Goal: Navigation & Orientation: Understand site structure

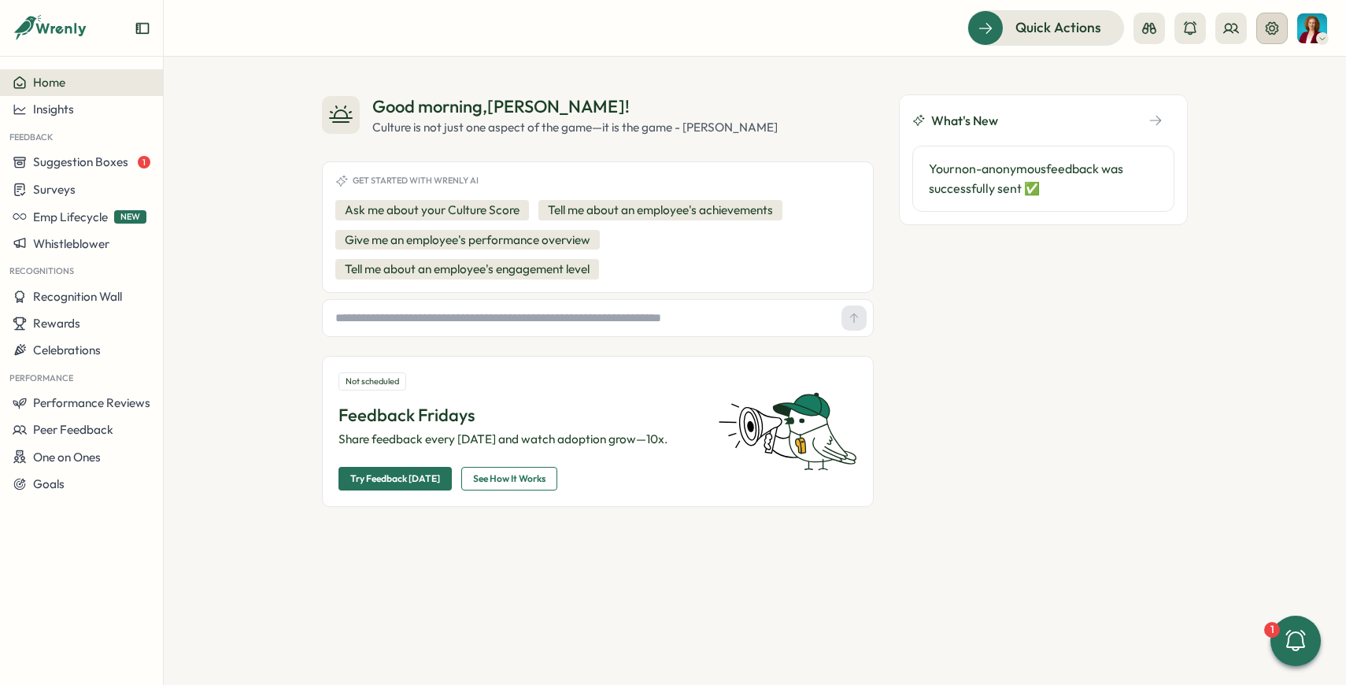
click at [1268, 33] on icon at bounding box center [1272, 27] width 13 height 13
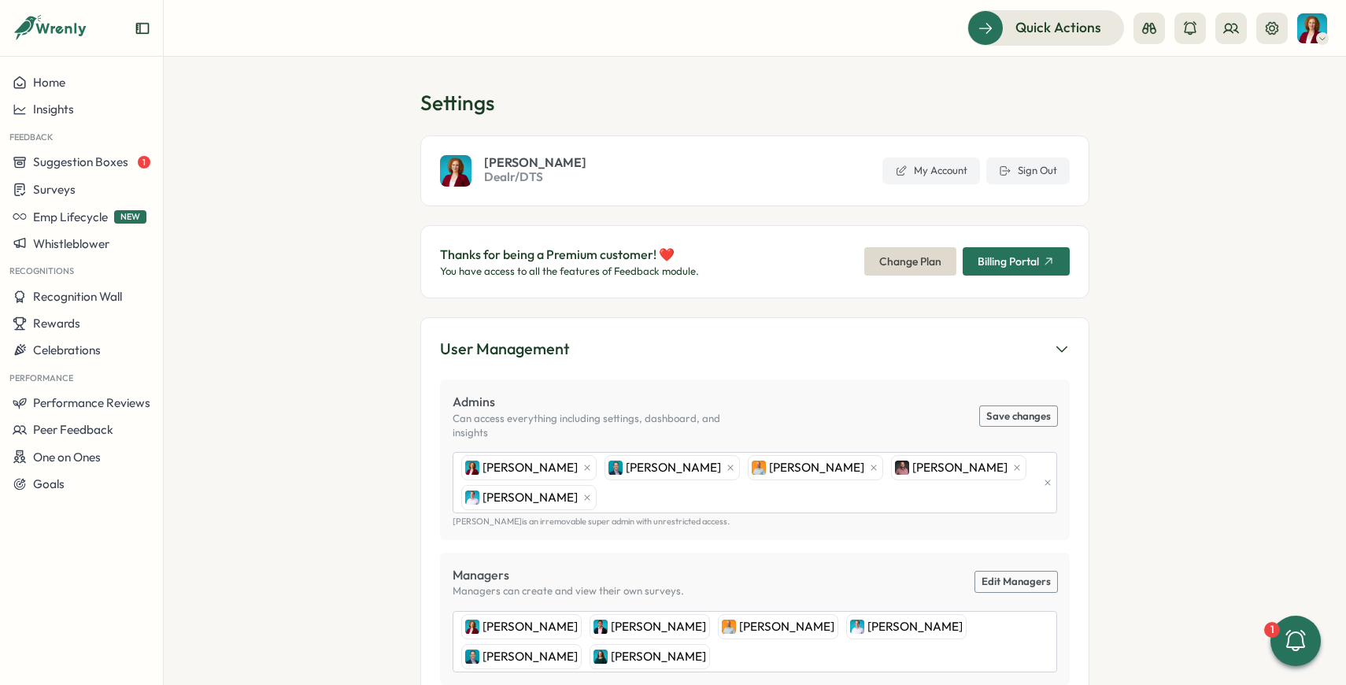
scroll to position [8, 0]
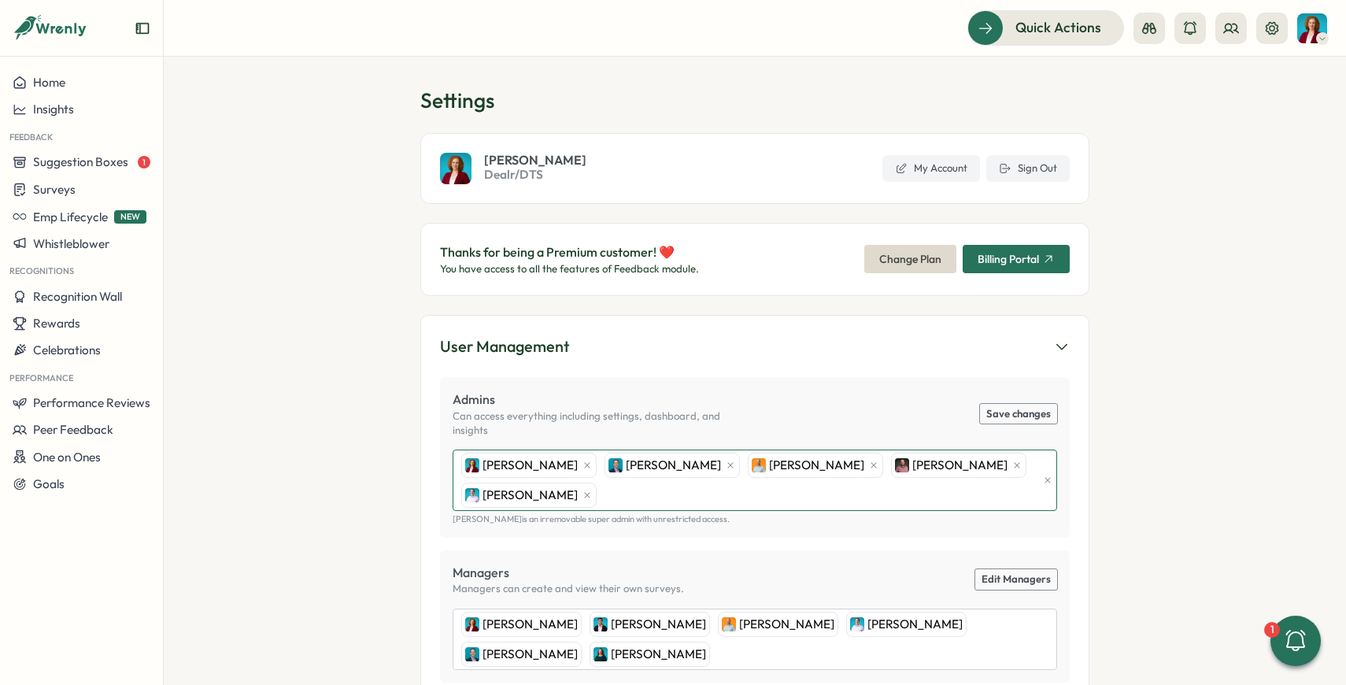
click at [668, 481] on div "[PERSON_NAME] [PERSON_NAME] [PERSON_NAME] [PERSON_NAME] [PERSON_NAME]" at bounding box center [747, 480] width 580 height 60
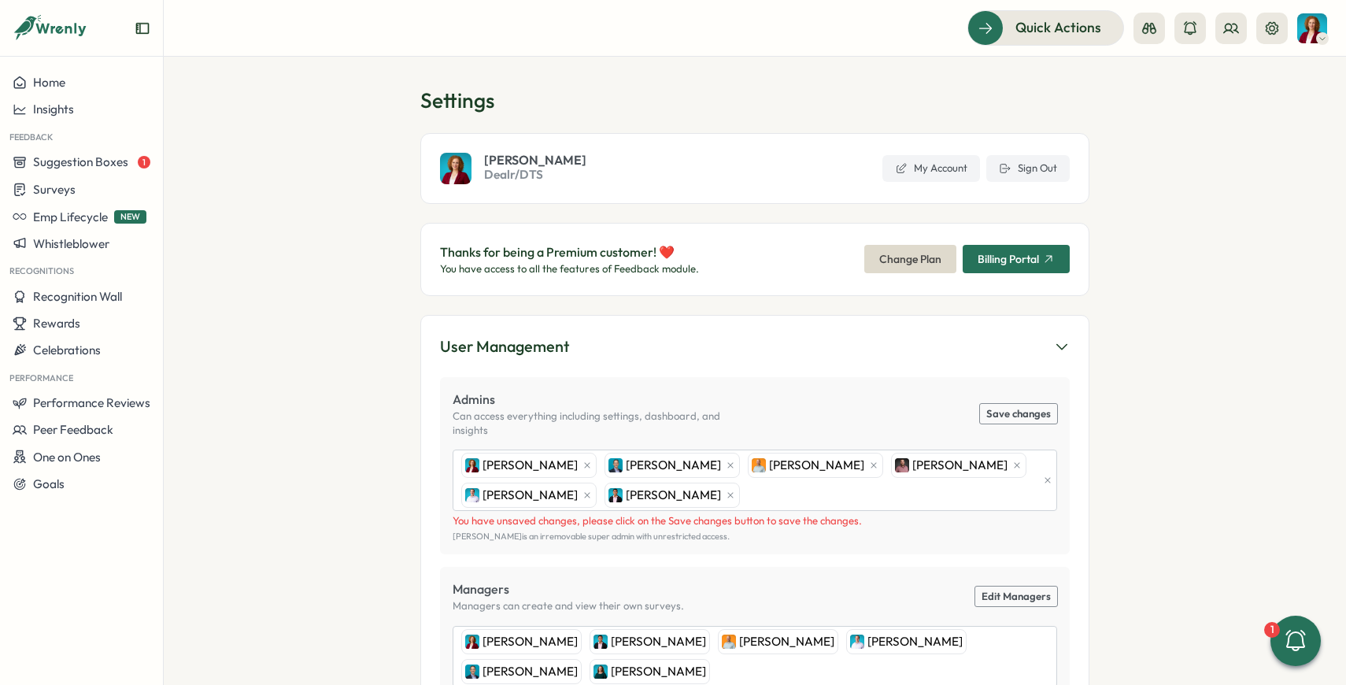
click at [1101, 442] on section "Settings [PERSON_NAME] Dealr/DTS My Account Sign Out Thanks for being a Premium…" at bounding box center [755, 371] width 1182 height 628
click at [1024, 412] on button "Save changes" at bounding box center [1018, 414] width 77 height 20
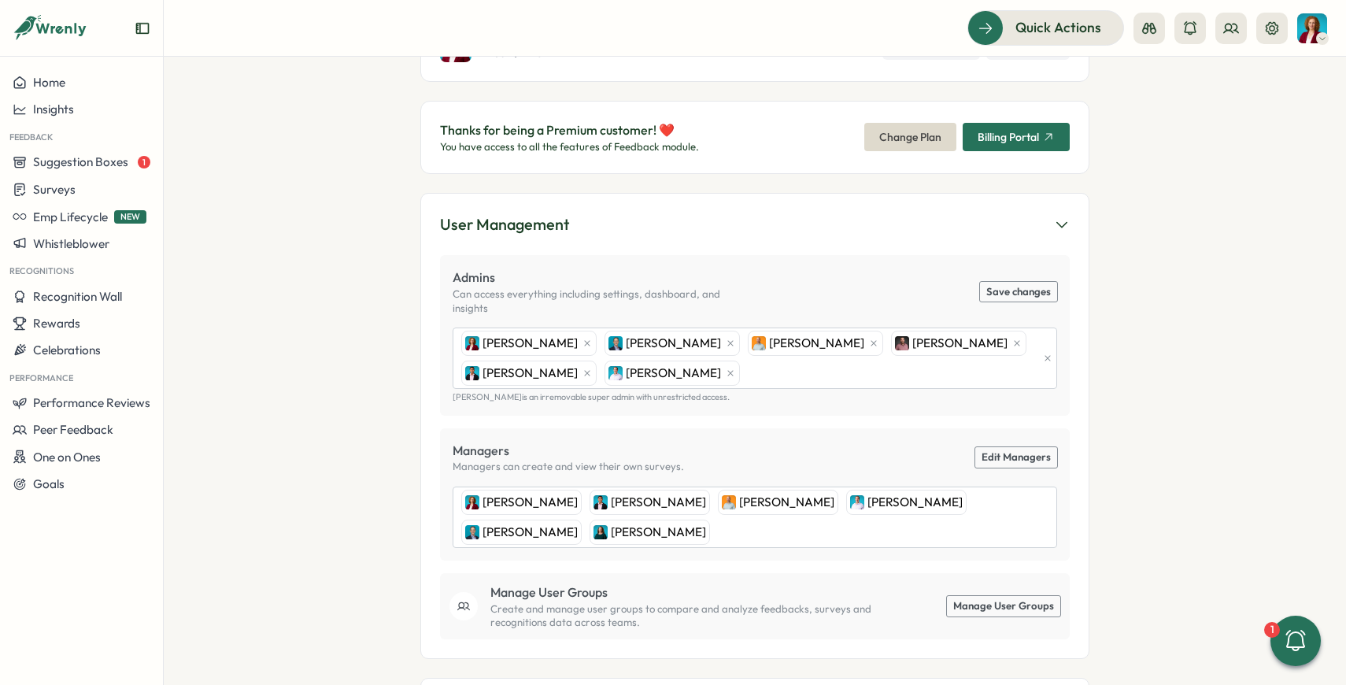
scroll to position [0, 0]
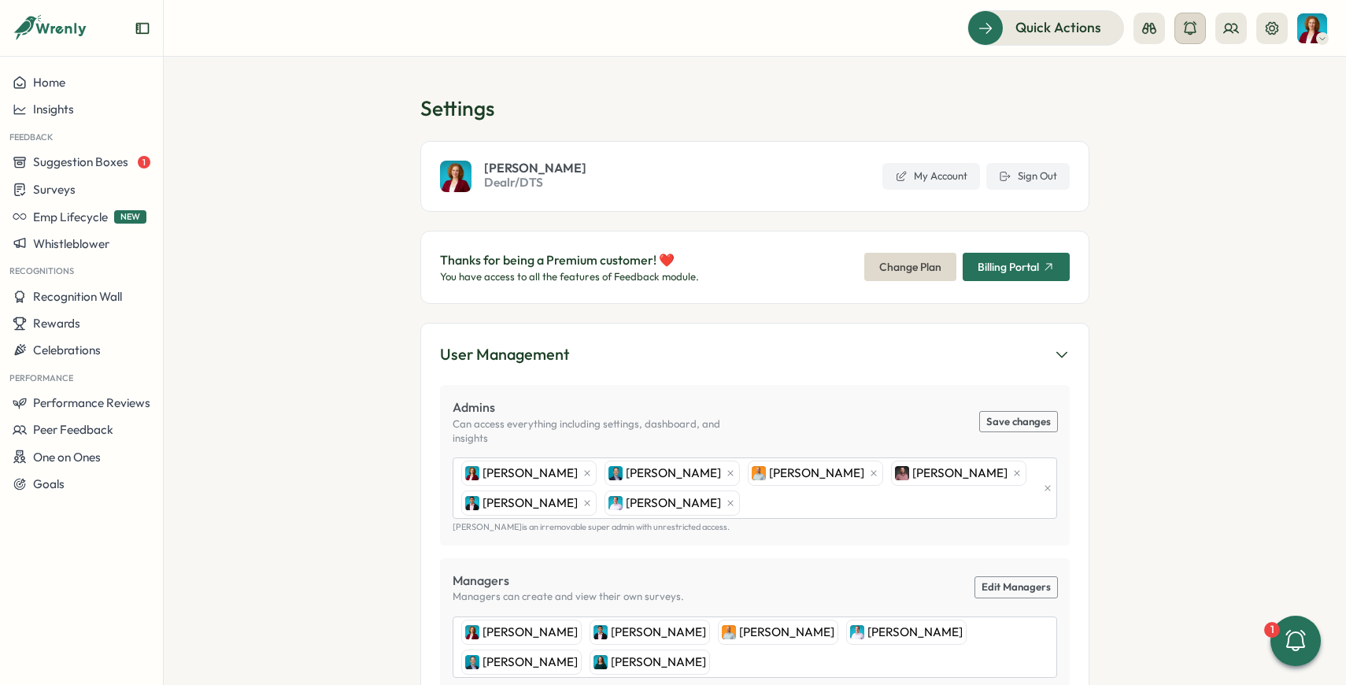
click at [1184, 32] on icon at bounding box center [1190, 28] width 16 height 16
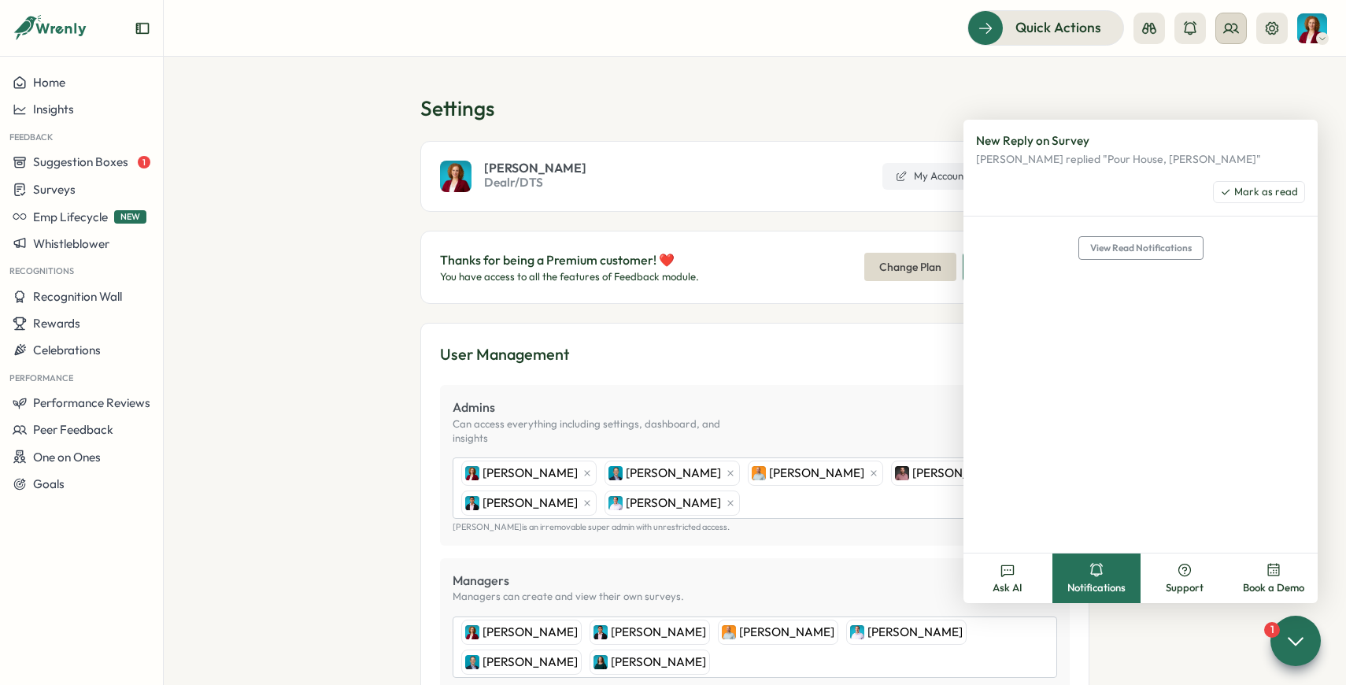
click at [1225, 32] on icon at bounding box center [1231, 28] width 16 height 16
click at [1071, 98] on h1 "Settings" at bounding box center [754, 108] width 669 height 28
click at [1287, 645] on icon at bounding box center [1295, 640] width 23 height 23
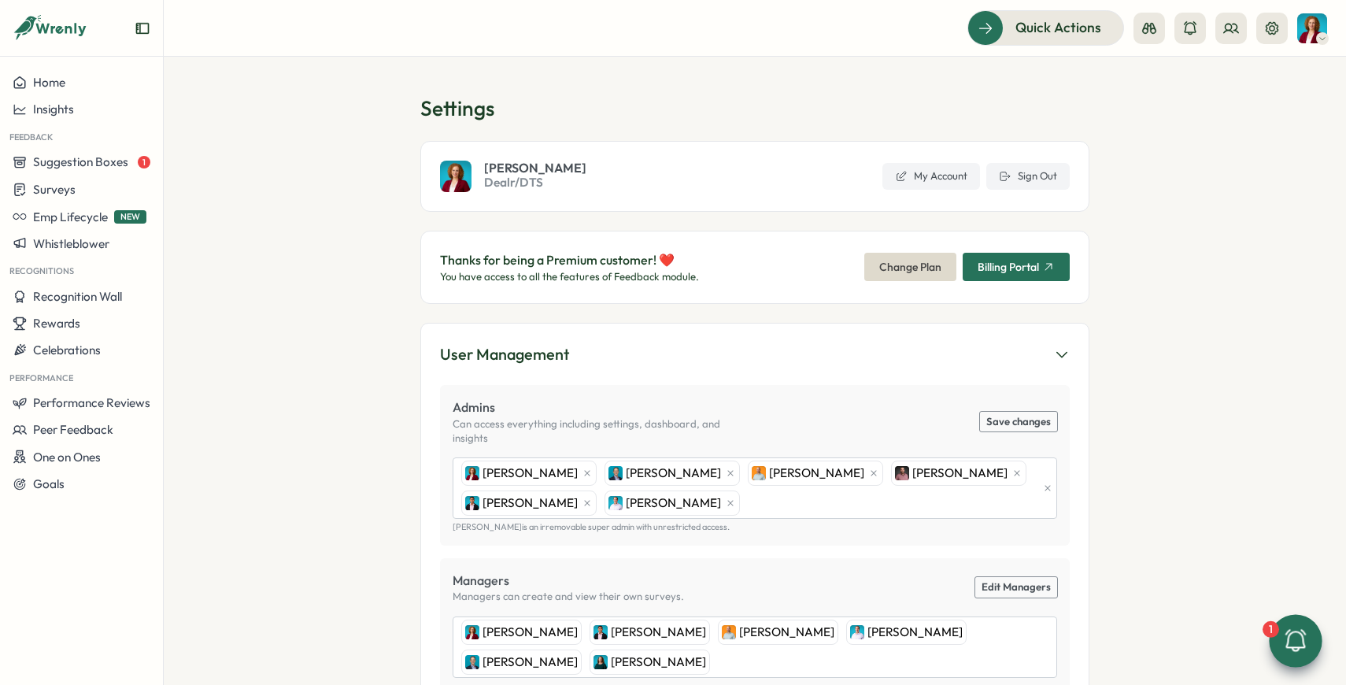
click at [1274, 630] on div at bounding box center [1295, 640] width 53 height 53
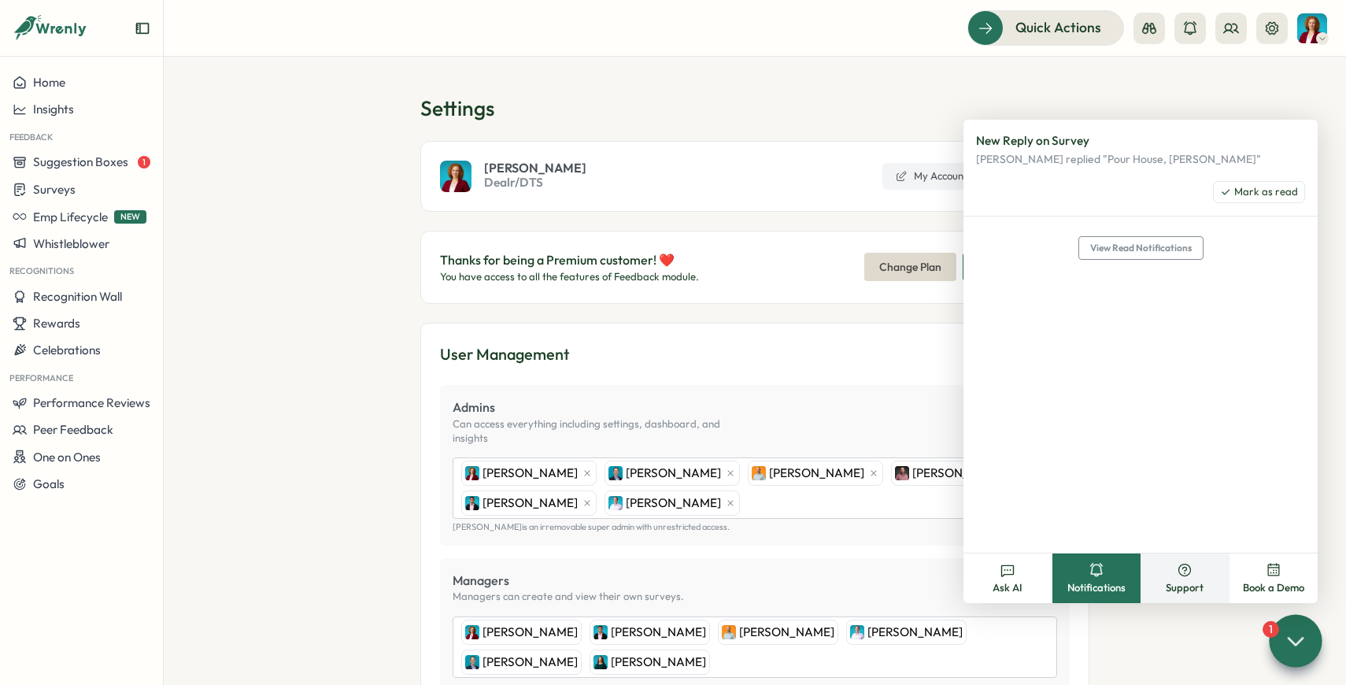
click at [1182, 592] on span "Support" at bounding box center [1185, 588] width 38 height 14
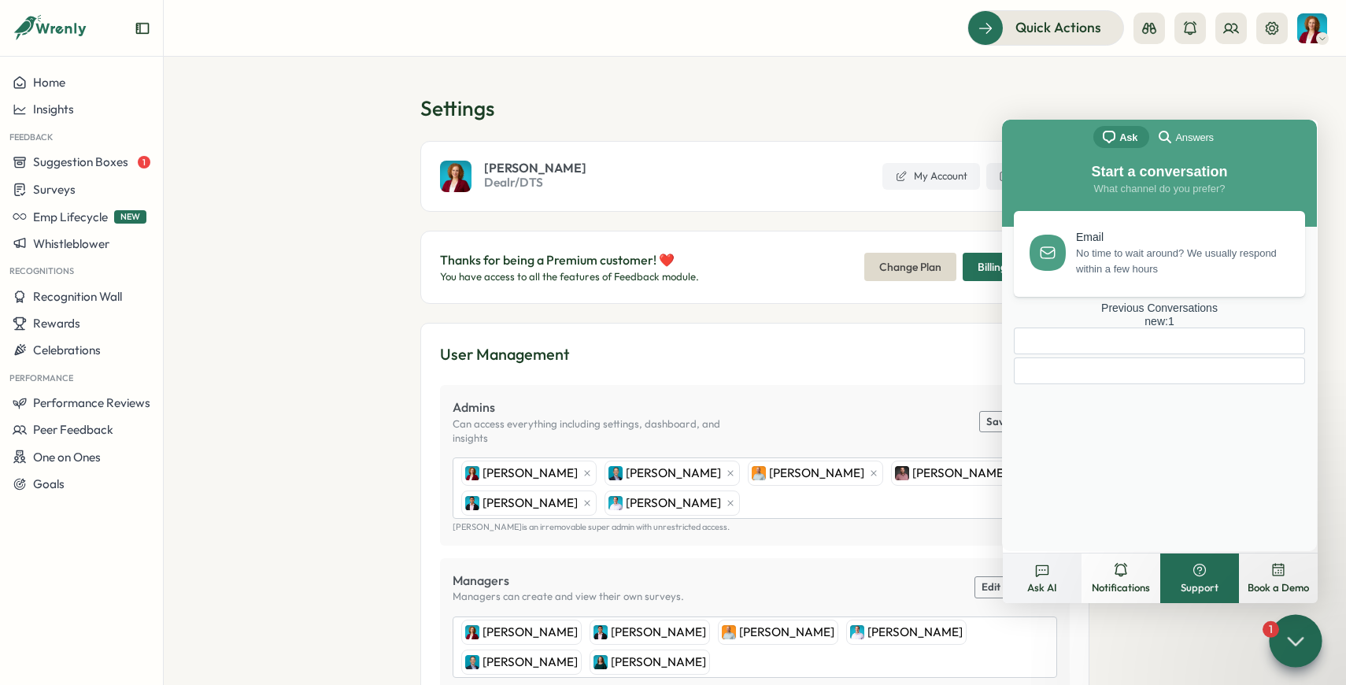
click at [1036, 579] on button "Ask AI" at bounding box center [1042, 578] width 79 height 50
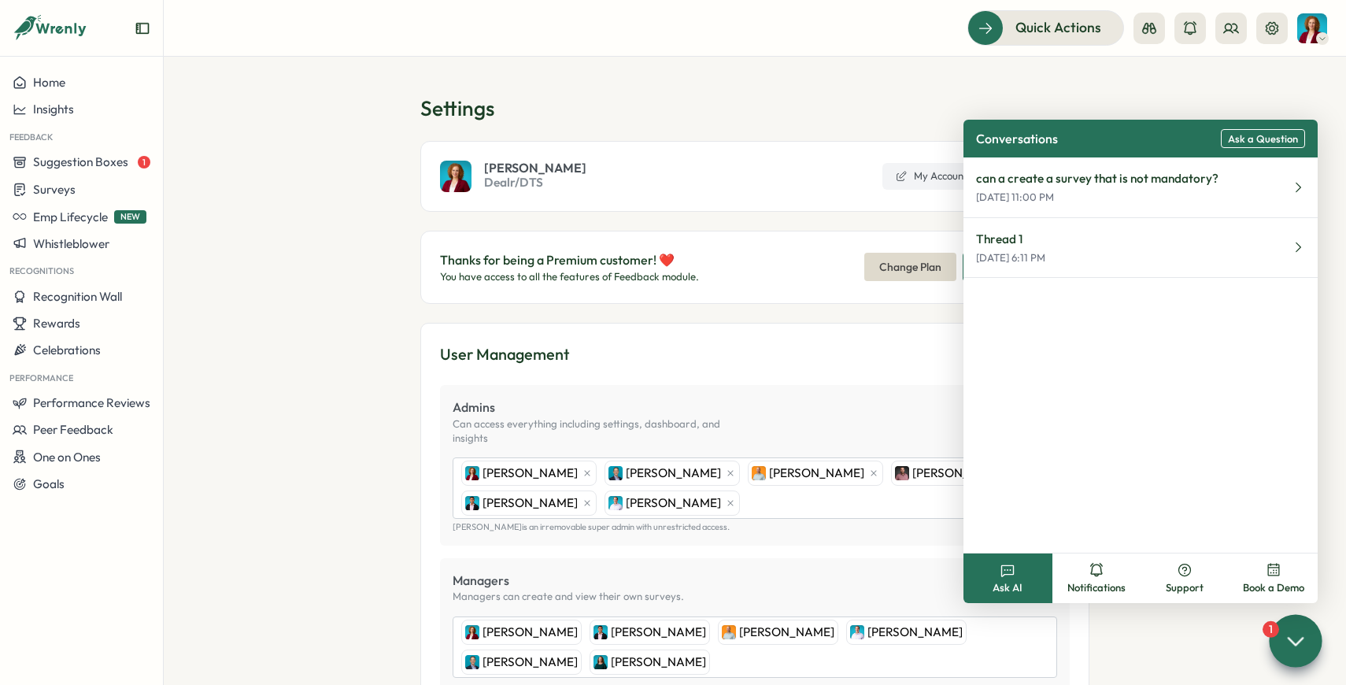
click at [1292, 639] on icon at bounding box center [1295, 640] width 23 height 23
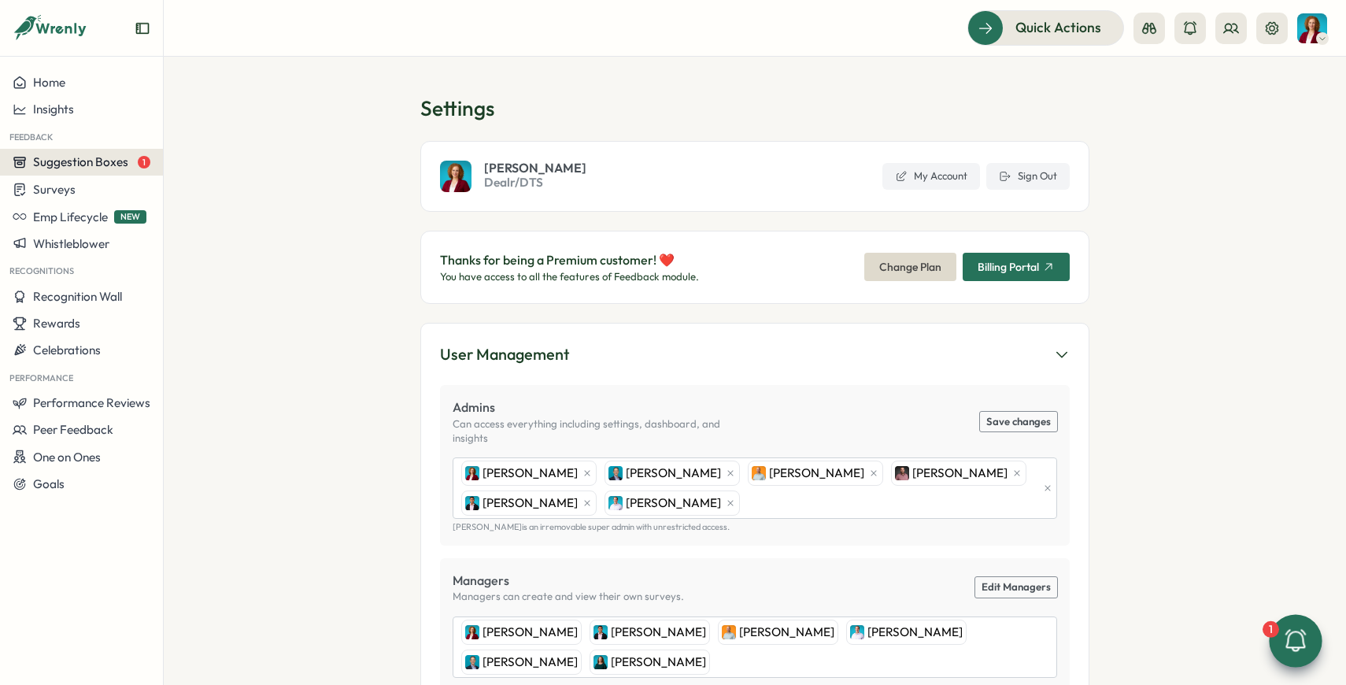
click at [31, 157] on div "Suggestion Boxes" at bounding box center [71, 162] width 116 height 14
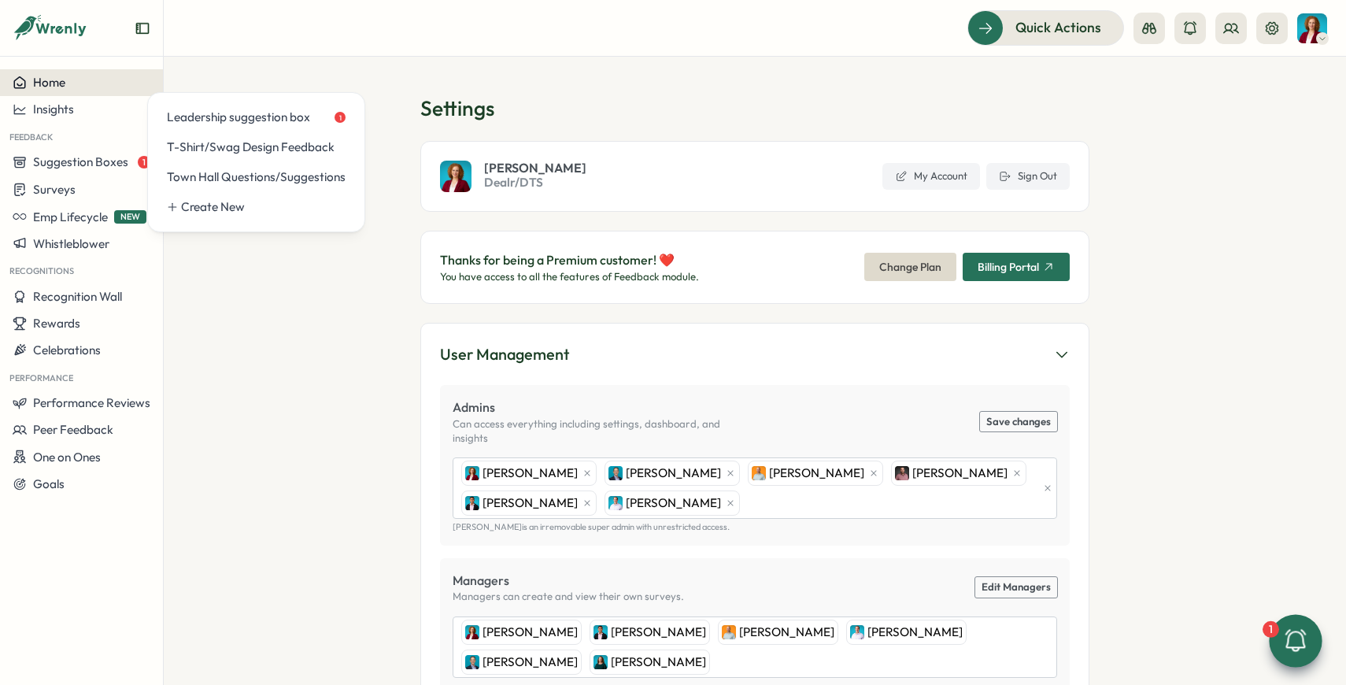
click at [66, 74] on button "Home" at bounding box center [81, 82] width 163 height 27
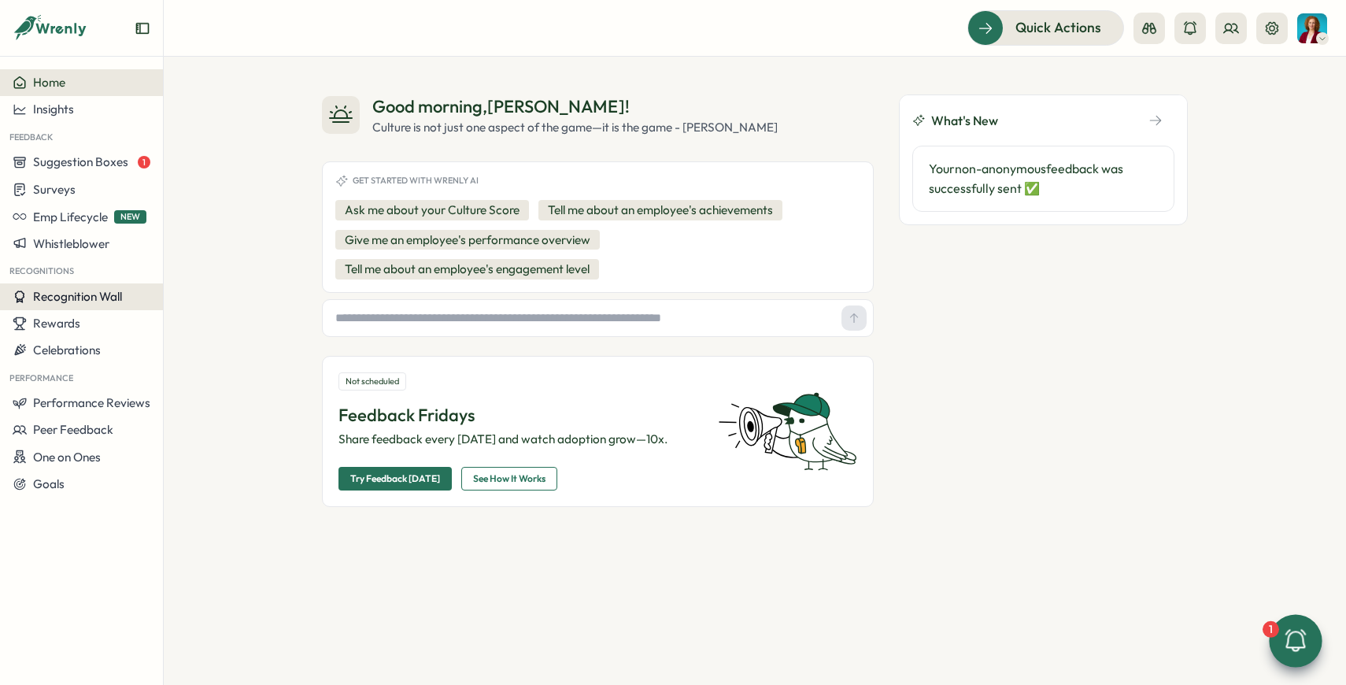
click at [104, 294] on span "Recognition Wall" at bounding box center [77, 296] width 89 height 15
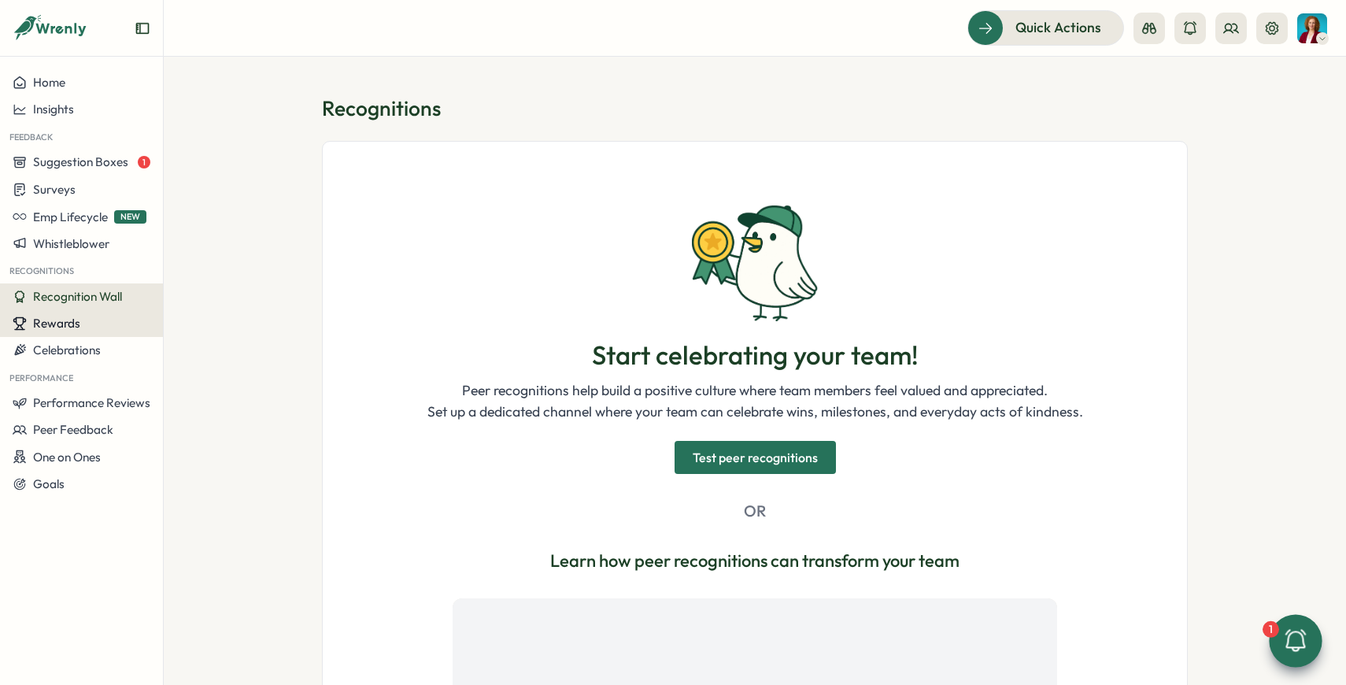
click at [106, 327] on div "Rewards" at bounding box center [82, 323] width 138 height 14
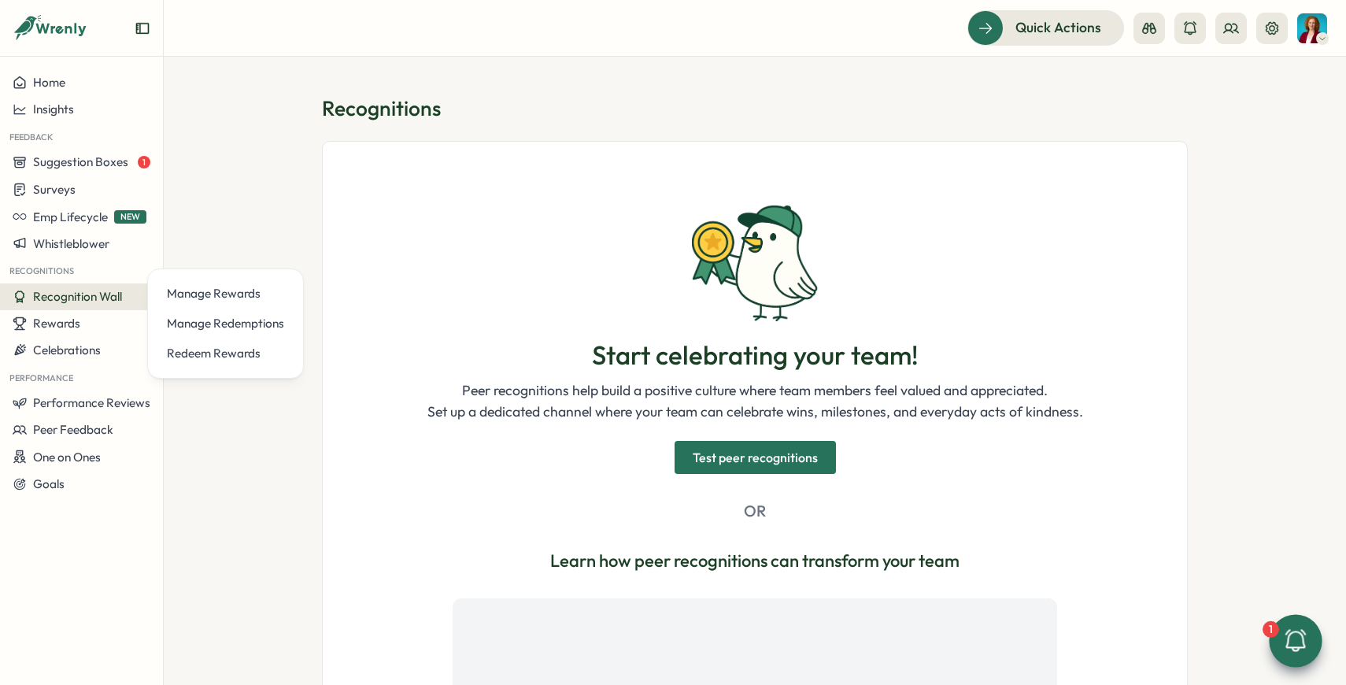
click at [142, 26] on icon "Expand sidebar" at bounding box center [143, 28] width 16 height 16
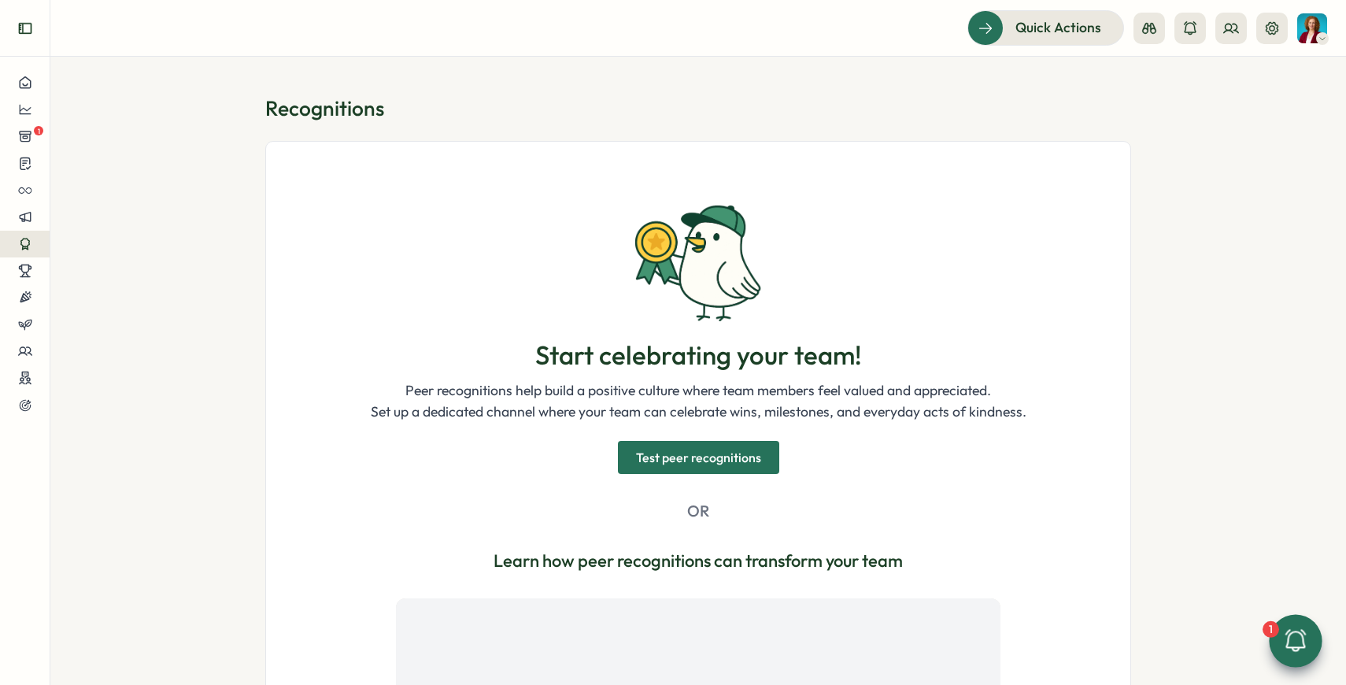
click at [21, 25] on icon "Expand sidebar" at bounding box center [25, 28] width 16 height 16
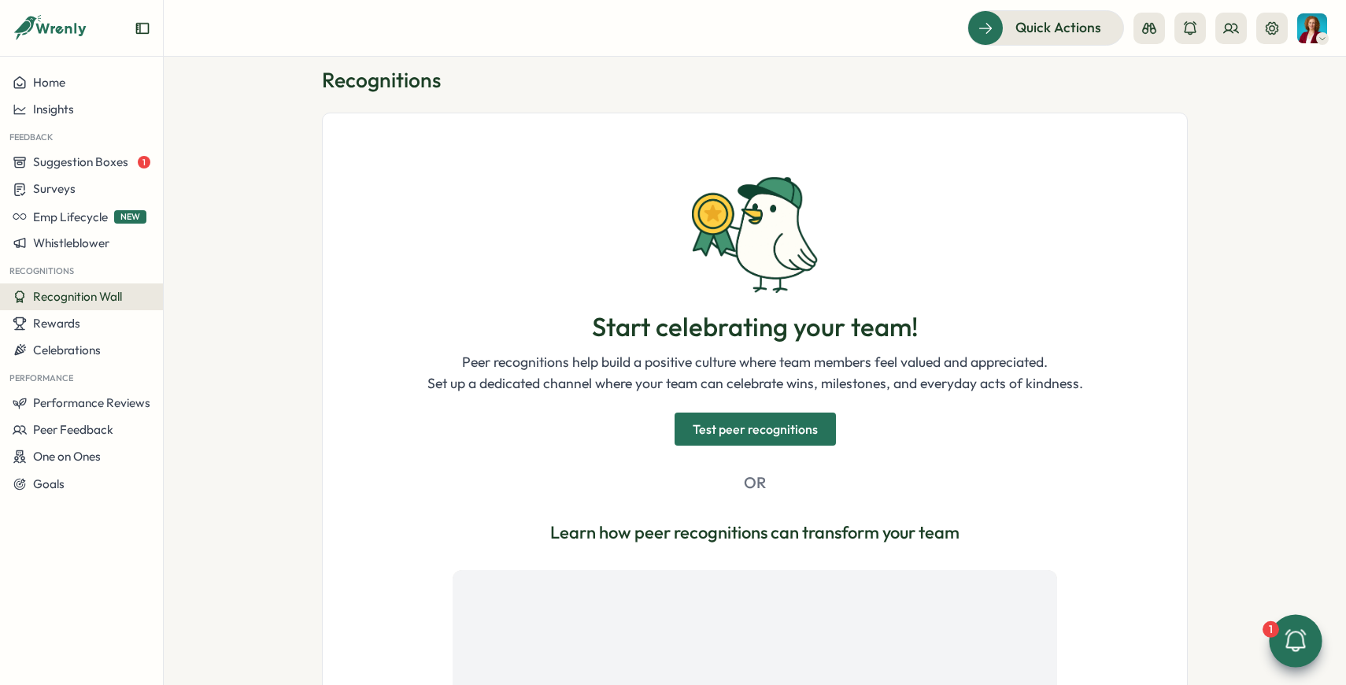
scroll to position [31, 0]
